Goal: Obtain resource: Obtain resource

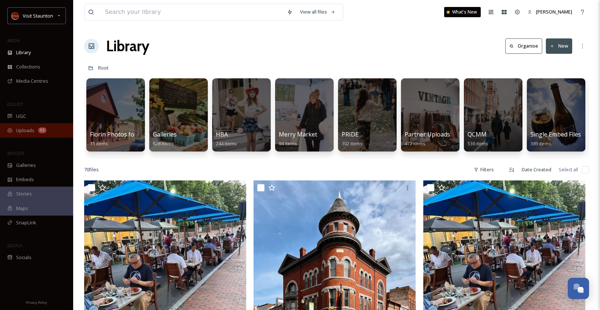
click at [34, 136] on div "Uploads 62" at bounding box center [36, 130] width 73 height 14
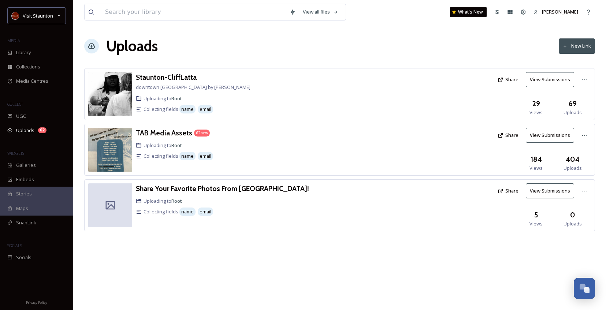
click at [179, 134] on h3 "TAB Media Assets" at bounding box center [164, 132] width 56 height 9
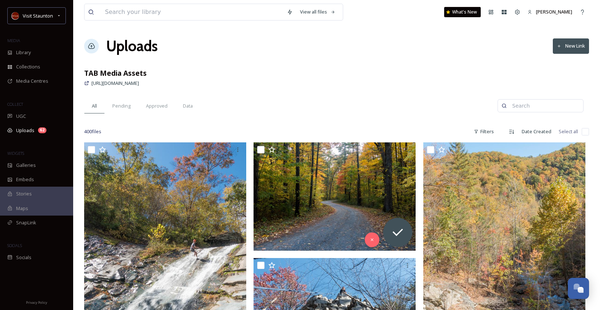
click at [545, 106] on input at bounding box center [544, 105] width 71 height 15
type input "music"
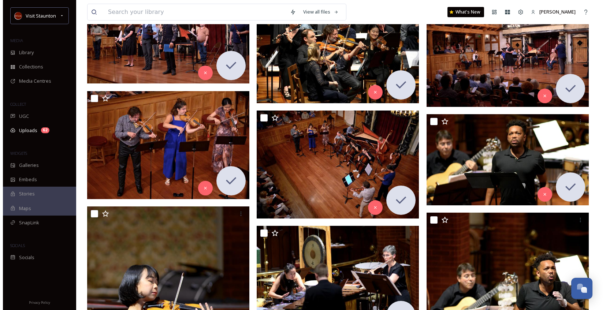
scroll to position [1684, 0]
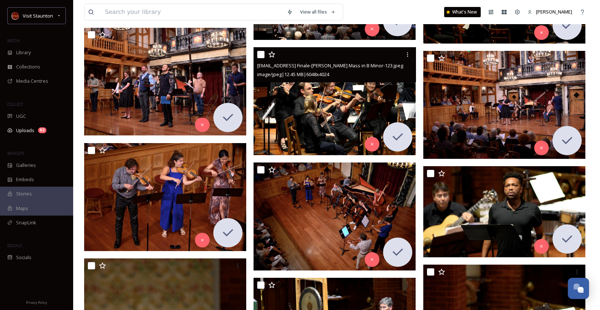
click at [372, 105] on img at bounding box center [335, 101] width 162 height 108
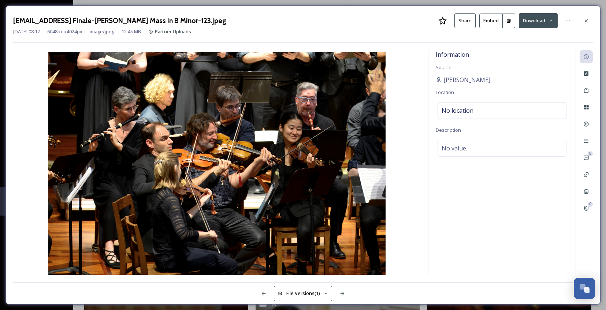
click at [496, 24] on button "Embed" at bounding box center [490, 21] width 23 height 15
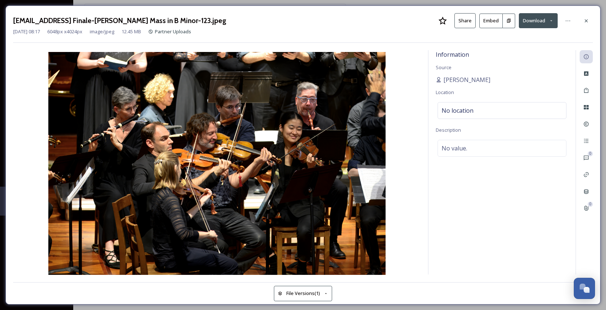
click at [490, 23] on button "Embed" at bounding box center [490, 21] width 23 height 15
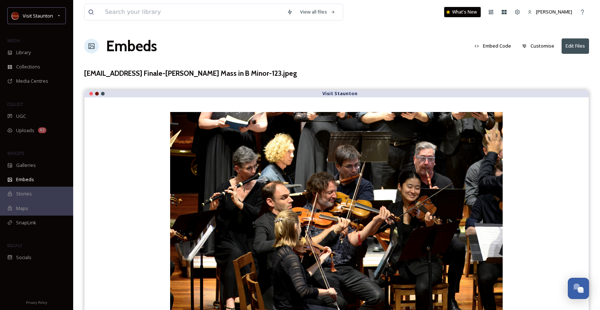
click at [501, 43] on button "Embed Code" at bounding box center [493, 46] width 44 height 14
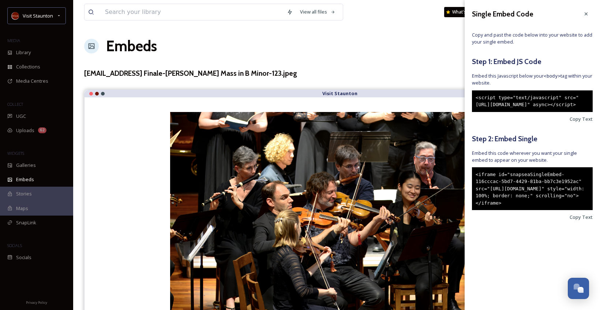
drag, startPoint x: 563, startPoint y: 226, endPoint x: 476, endPoint y: 187, distance: 95.7
click at [476, 187] on div "<iframe id="snapseaSingleEmbed-116cccac-5bd7-4429-81ba-bb7c3e1952ac" src="[URL]…" at bounding box center [532, 188] width 121 height 43
copy div "<iframe id="snapseaSingleEmbed-116cccac-5bd7-4429-81ba-bb7c3e1952ac" src="[URL]…"
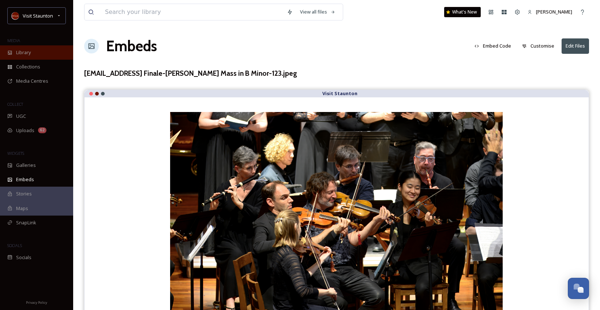
click at [34, 46] on div "Library" at bounding box center [36, 52] width 73 height 14
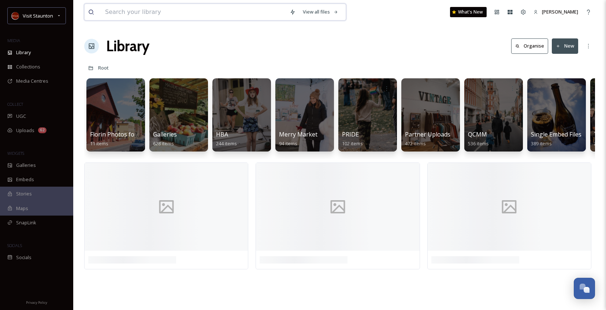
click at [220, 9] on input at bounding box center [193, 12] width 184 height 16
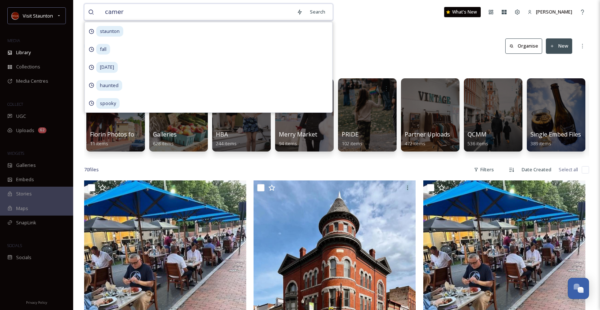
type input "camera"
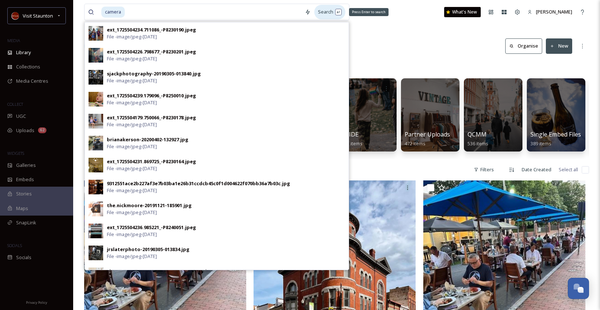
click at [325, 11] on div "Search Press Enter to search" at bounding box center [329, 12] width 31 height 14
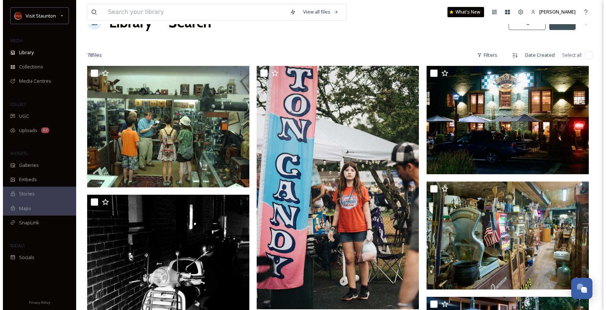
scroll to position [37, 0]
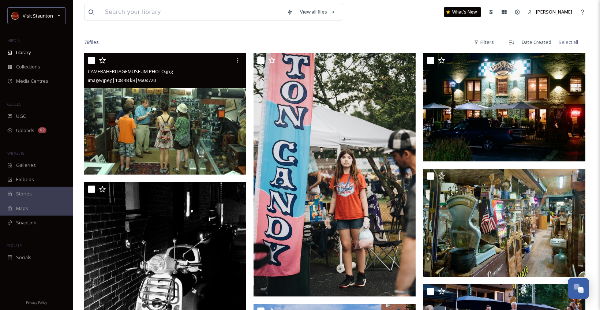
click at [178, 111] on img at bounding box center [165, 114] width 162 height 122
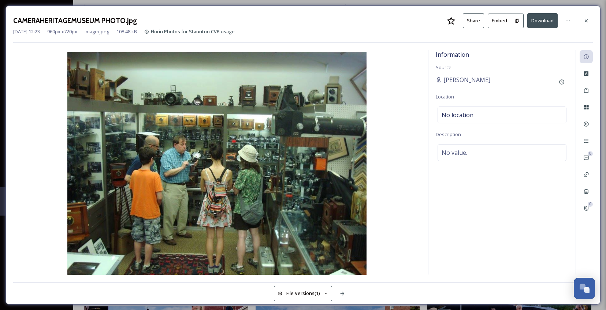
click at [515, 22] on icon at bounding box center [517, 20] width 5 height 5
click at [503, 21] on button "Embed" at bounding box center [499, 21] width 23 height 15
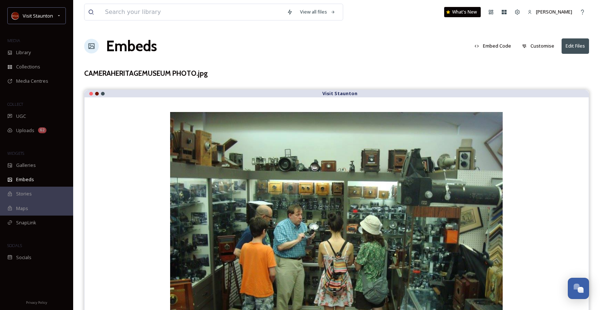
click at [497, 47] on button "Embed Code" at bounding box center [493, 46] width 44 height 14
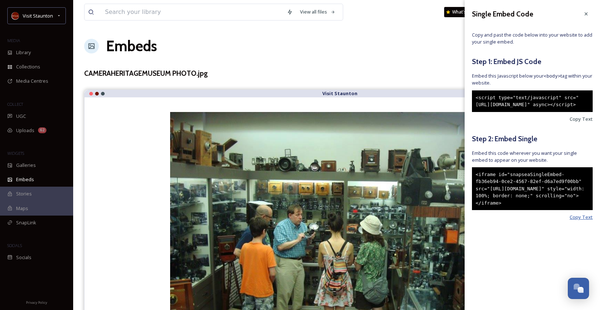
click at [587, 221] on span "Copy Text" at bounding box center [581, 217] width 23 height 7
click at [23, 52] on span "Library" at bounding box center [23, 52] width 15 height 7
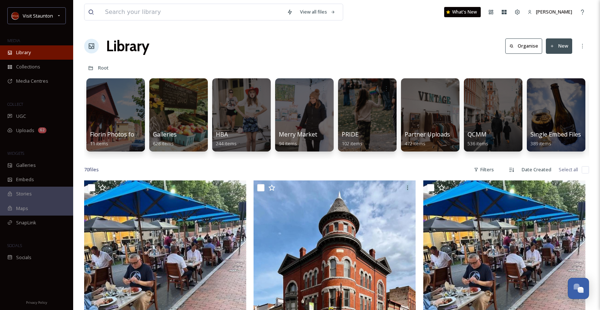
drag, startPoint x: 56, startPoint y: 53, endPoint x: 65, endPoint y: 46, distance: 10.9
click at [57, 53] on div "Library" at bounding box center [36, 52] width 73 height 14
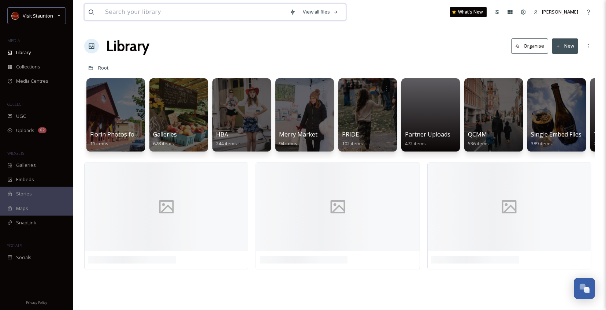
click at [128, 8] on input at bounding box center [193, 12] width 184 height 16
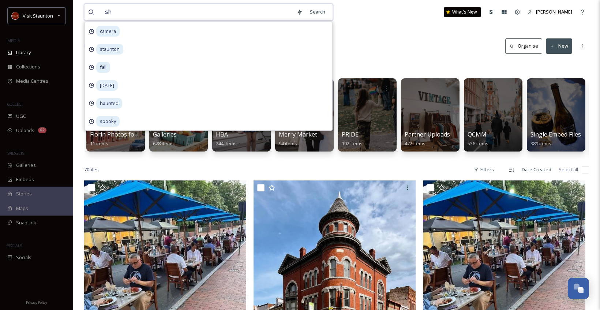
type input "s"
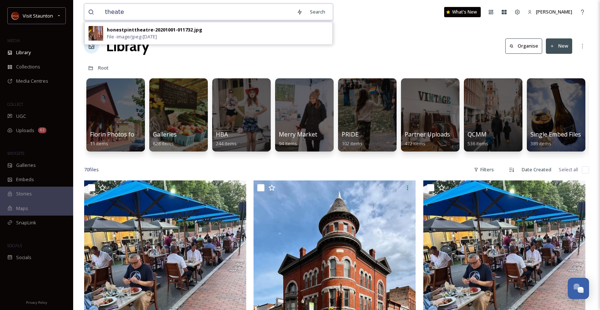
type input "theater"
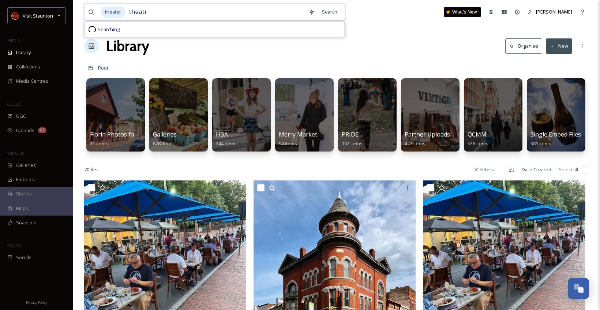
type input "theatre"
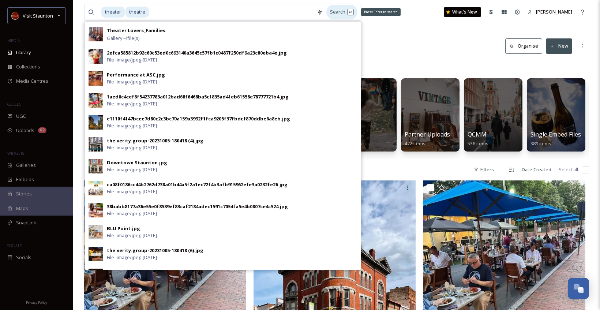
click at [336, 15] on div "Search Press Enter to search" at bounding box center [341, 12] width 31 height 14
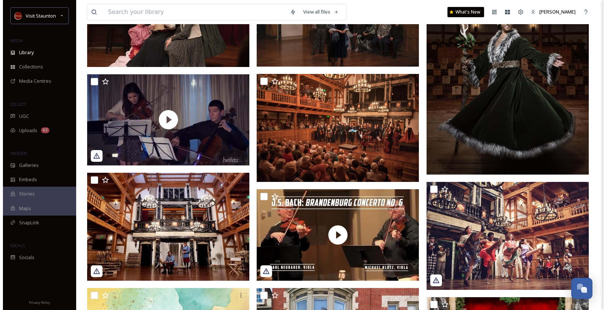
scroll to position [439, 0]
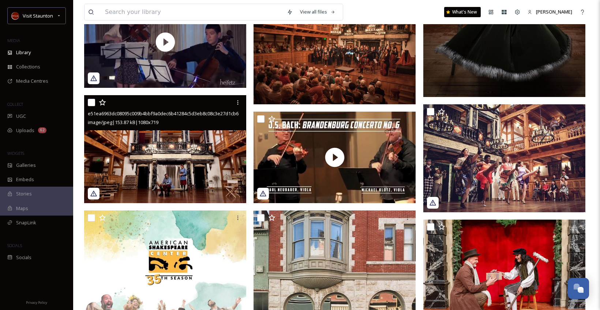
click at [174, 133] on img at bounding box center [165, 149] width 162 height 108
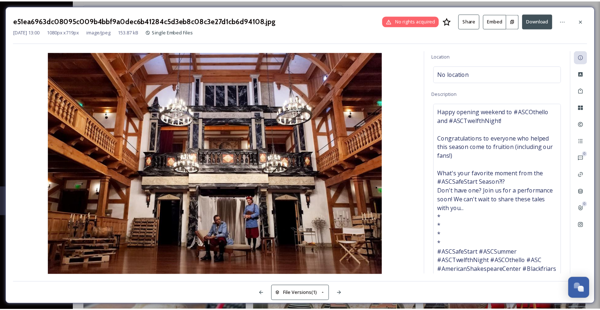
scroll to position [73, 0]
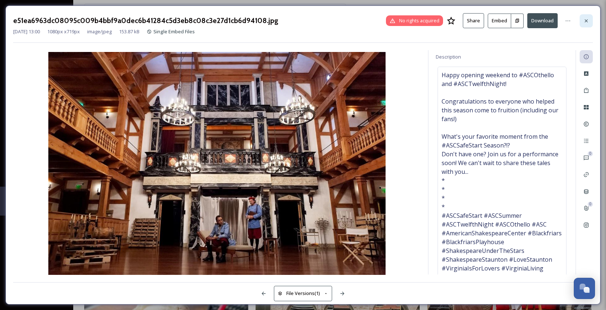
click at [586, 19] on icon at bounding box center [586, 21] width 6 height 6
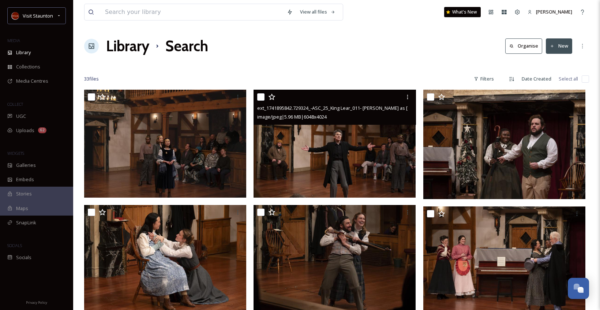
click at [316, 150] on img at bounding box center [335, 144] width 162 height 108
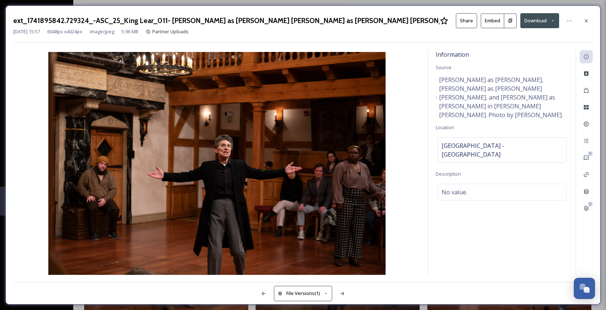
click at [500, 20] on button "Embed" at bounding box center [492, 21] width 23 height 15
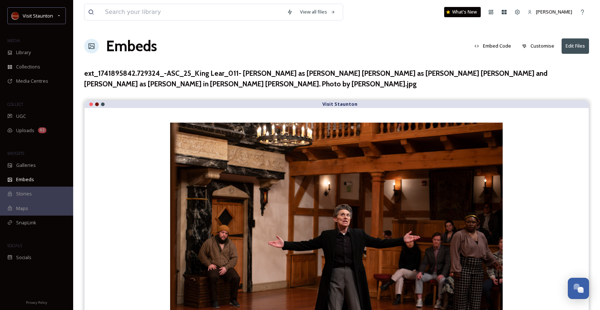
click at [504, 51] on button "Embed Code" at bounding box center [493, 46] width 44 height 14
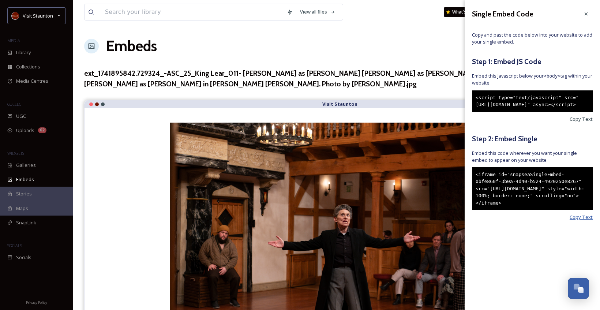
click at [576, 221] on span "Copy Text" at bounding box center [581, 217] width 23 height 7
click at [583, 14] on div at bounding box center [586, 13] width 13 height 13
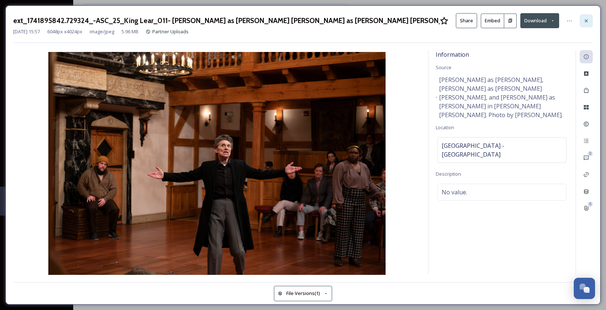
click at [586, 19] on icon at bounding box center [586, 21] width 6 height 6
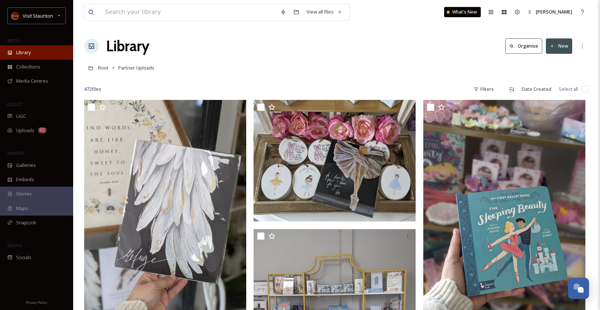
click at [29, 55] on span "Library" at bounding box center [23, 52] width 15 height 7
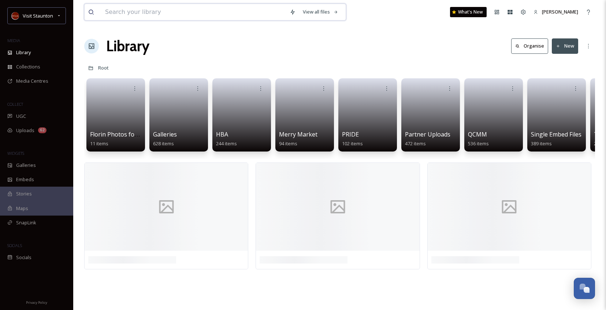
click at [123, 14] on input at bounding box center [193, 12] width 184 height 16
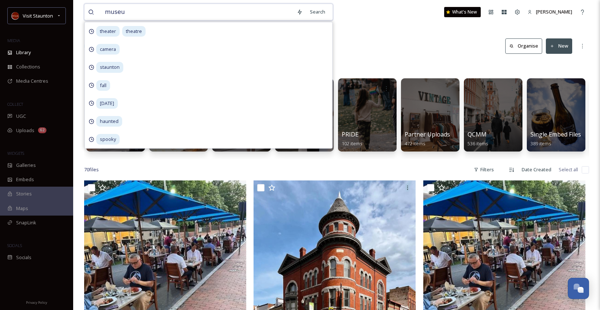
type input "museum"
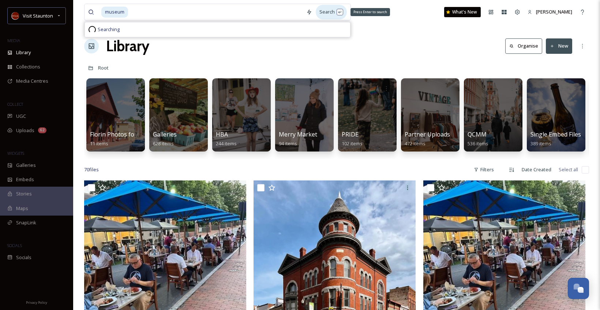
click at [318, 8] on div "Search Press Enter to search" at bounding box center [331, 12] width 31 height 14
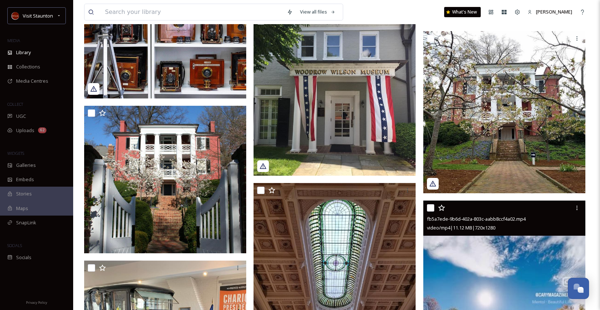
scroll to position [2013, 0]
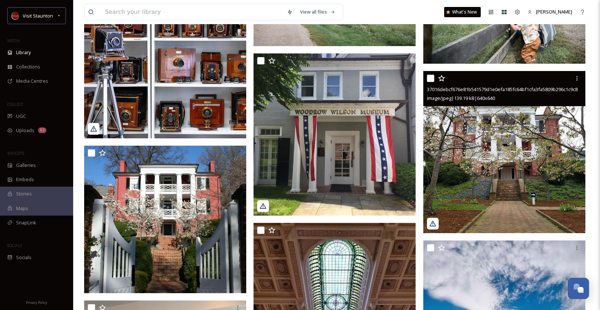
click at [508, 136] on img at bounding box center [504, 152] width 162 height 162
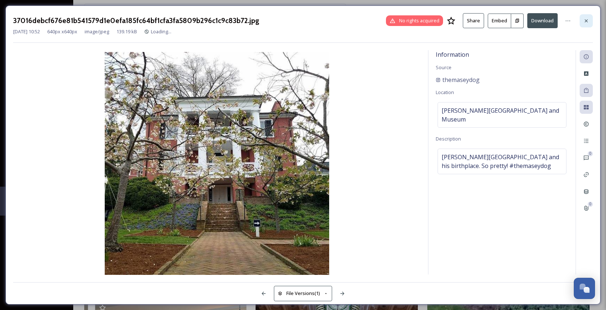
click at [587, 17] on div at bounding box center [585, 20] width 13 height 13
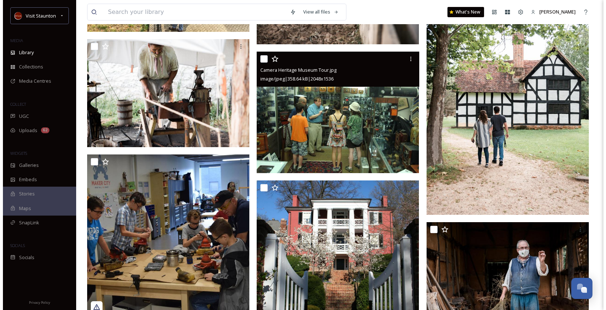
scroll to position [842, 0]
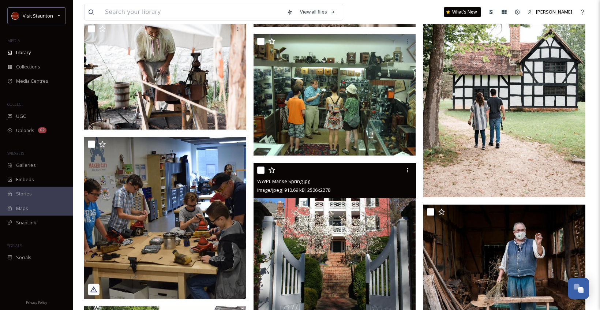
click at [348, 229] on img at bounding box center [335, 236] width 162 height 147
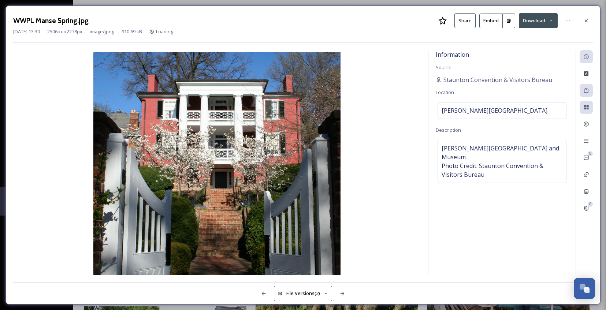
click at [495, 21] on button "Embed" at bounding box center [490, 21] width 23 height 15
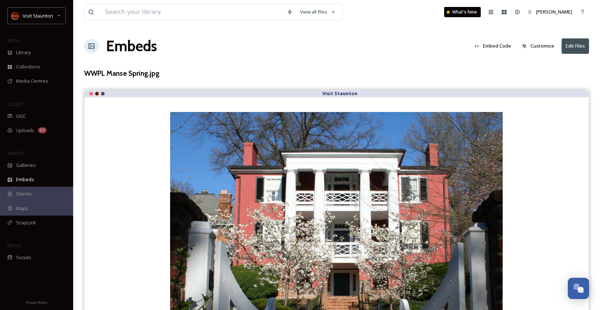
click at [508, 45] on button "Embed Code" at bounding box center [493, 46] width 44 height 14
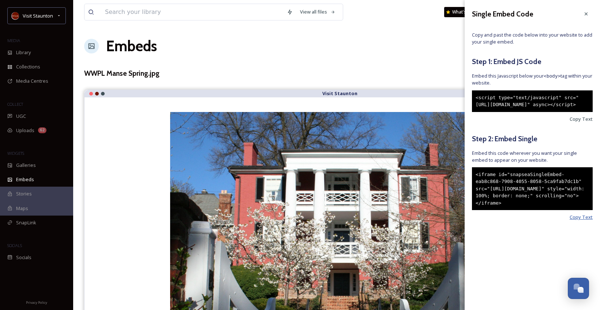
click at [582, 221] on span "Copy Text" at bounding box center [581, 217] width 23 height 7
